Goal: Information Seeking & Learning: Learn about a topic

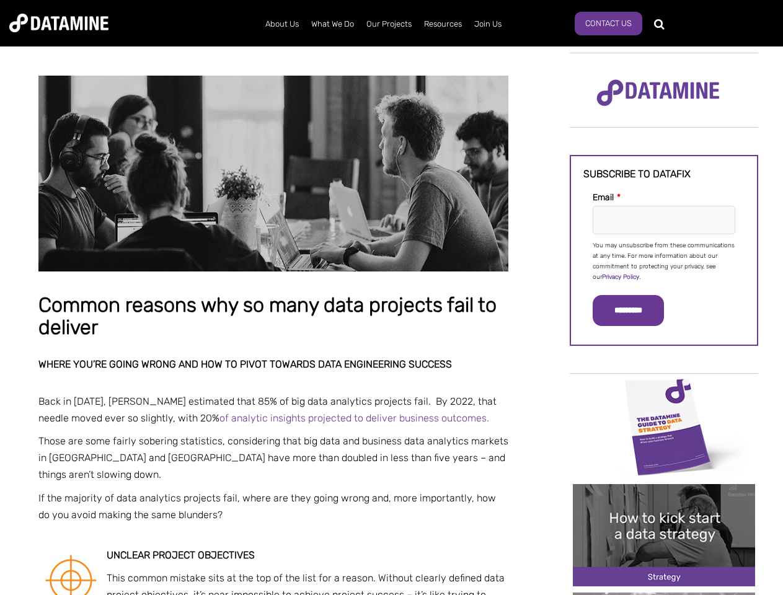
click at [664, 260] on p "You may unsubscribe from these communications at any time. For more information…" at bounding box center [664, 262] width 143 height 42
click at [636, 311] on input "*********" at bounding box center [628, 310] width 71 height 31
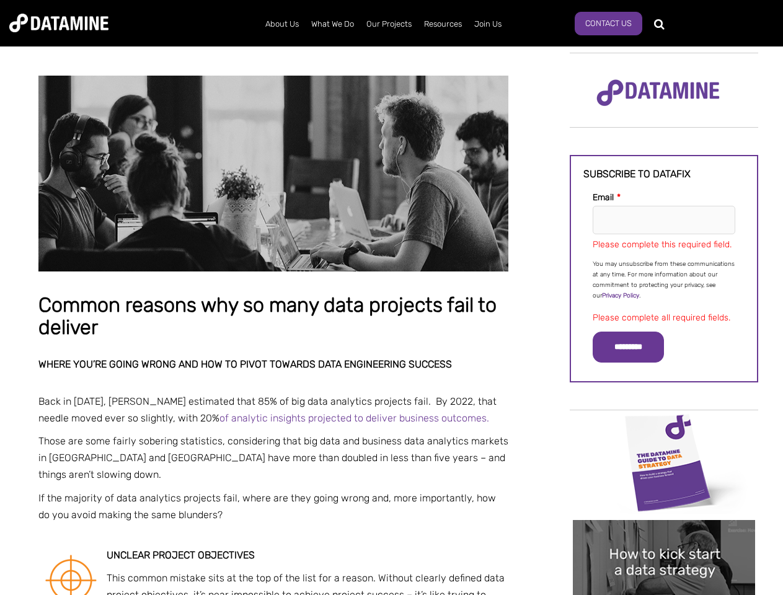
click at [664, 426] on img "Image grid with {{ image_count }} images." at bounding box center [664, 463] width 182 height 102
click at [664, 426] on div "✕" at bounding box center [391, 297] width 783 height 595
click at [664, 535] on div "✕" at bounding box center [391, 297] width 783 height 595
click at [664, 535] on img "Image grid with {{ image_count }} images." at bounding box center [664, 571] width 182 height 102
click at [664, 594] on div "✕" at bounding box center [391, 297] width 783 height 595
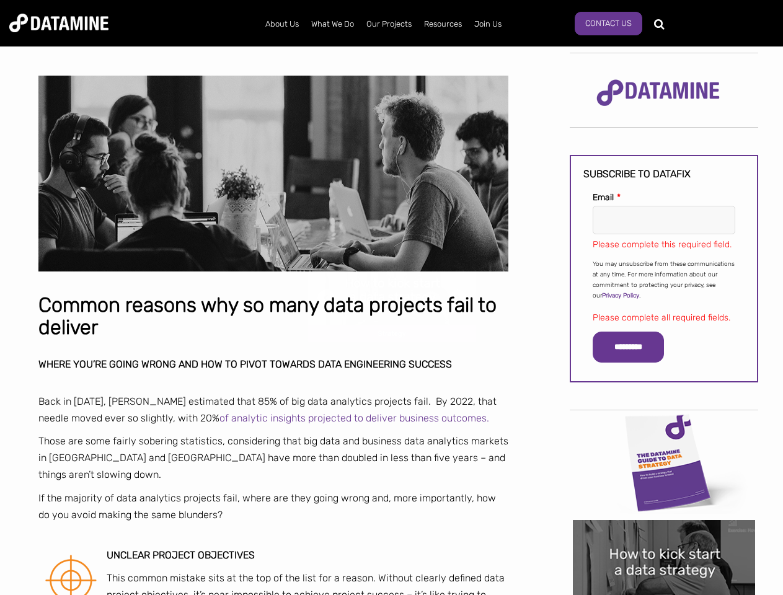
click at [664, 594] on div "✕" at bounding box center [391, 297] width 783 height 595
